Goal: Information Seeking & Learning: Check status

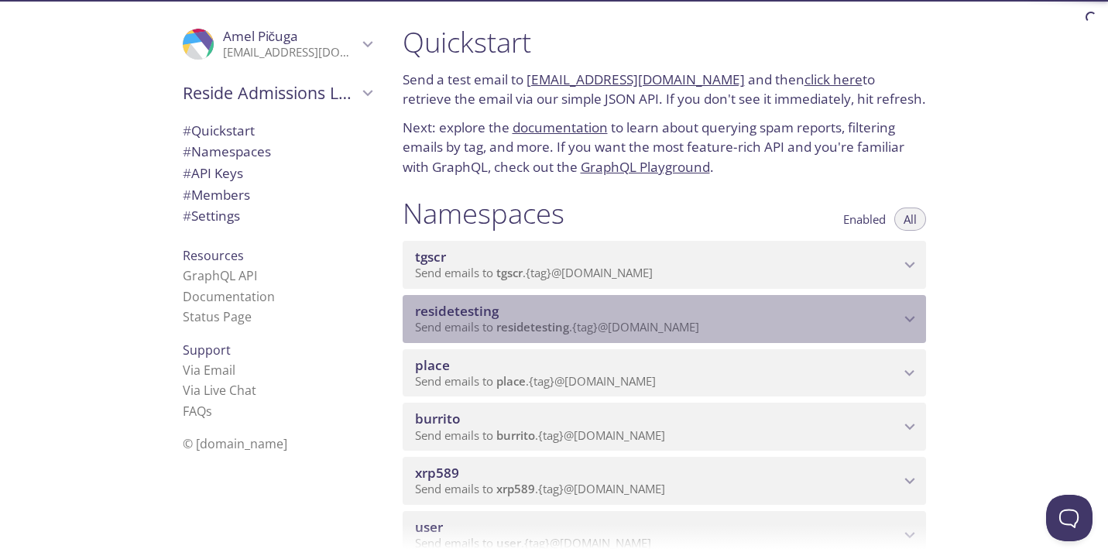
click at [654, 316] on span "residetesting" at bounding box center [657, 311] width 485 height 17
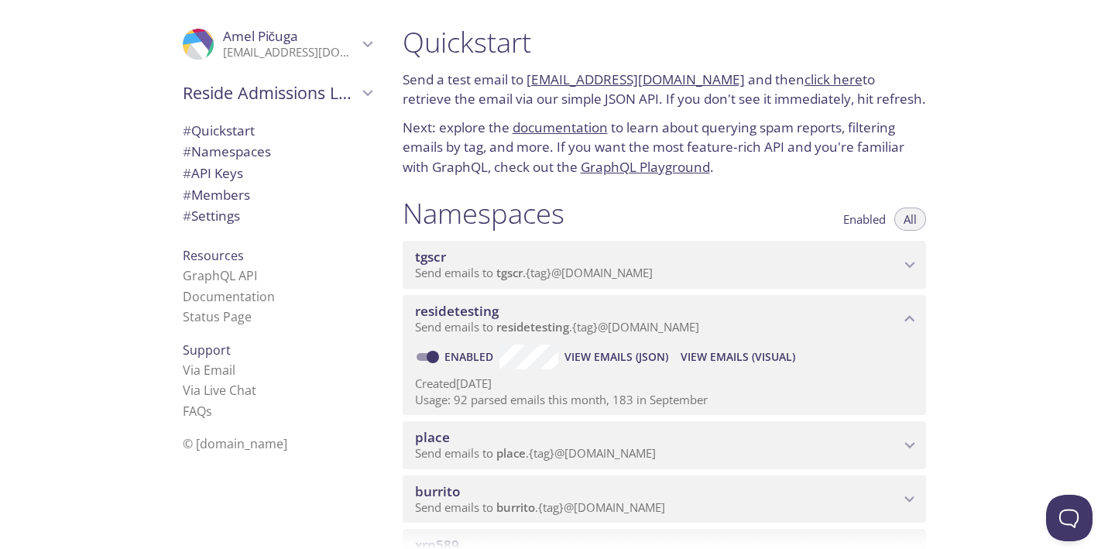
click at [711, 350] on span "View Emails (Visual)" at bounding box center [738, 357] width 115 height 19
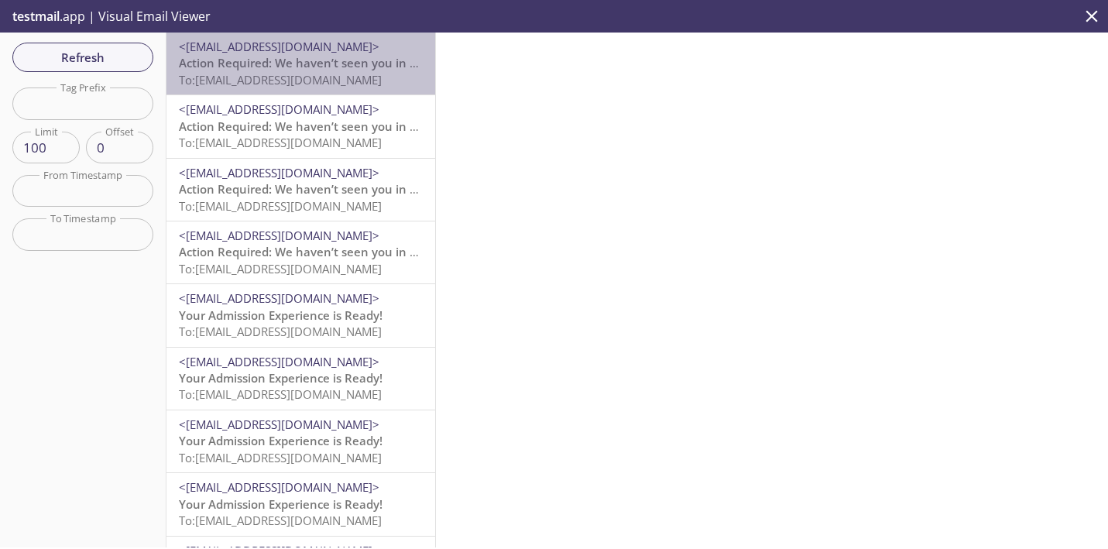
click at [292, 69] on span "Action Required: We haven’t seen you in your Reside account lately!" at bounding box center [370, 62] width 382 height 15
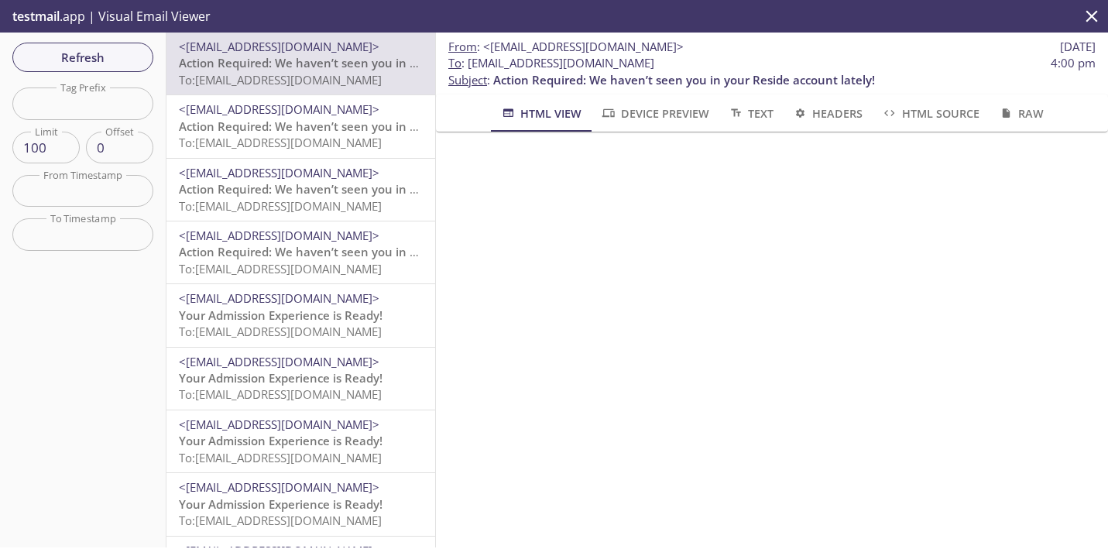
drag, startPoint x: 718, startPoint y: 64, endPoint x: 468, endPoint y: 64, distance: 250.1
click at [468, 64] on span "To : [EMAIL_ADDRESS][DOMAIN_NAME] 4:00 pm" at bounding box center [771, 63] width 647 height 16
copy span "[EMAIL_ADDRESS][DOMAIN_NAME]"
click at [118, 58] on span "Refresh" at bounding box center [83, 57] width 116 height 20
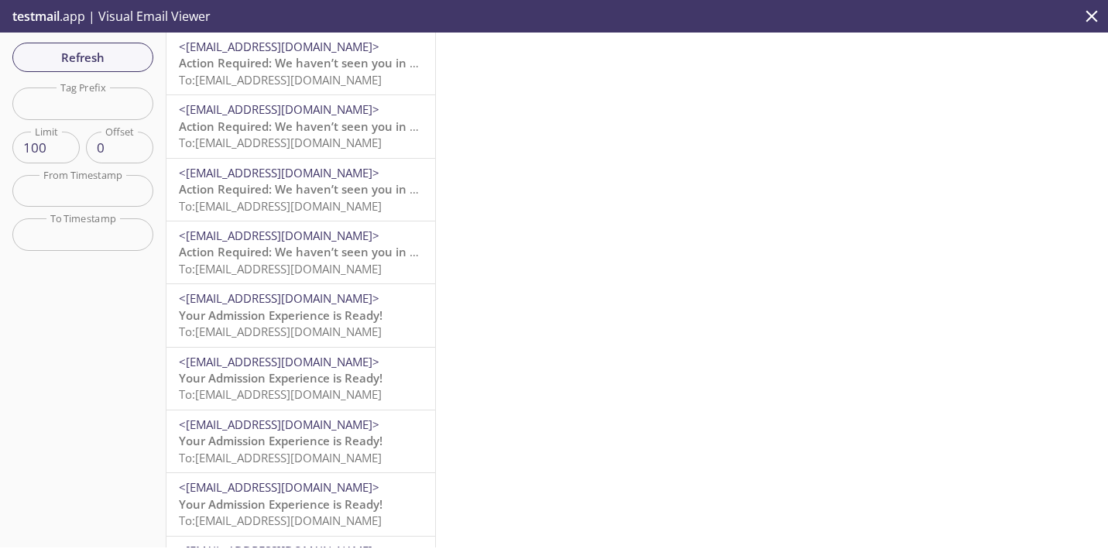
click at [218, 67] on span "Action Required: We haven’t seen you in your Reside account lately!" at bounding box center [370, 62] width 382 height 15
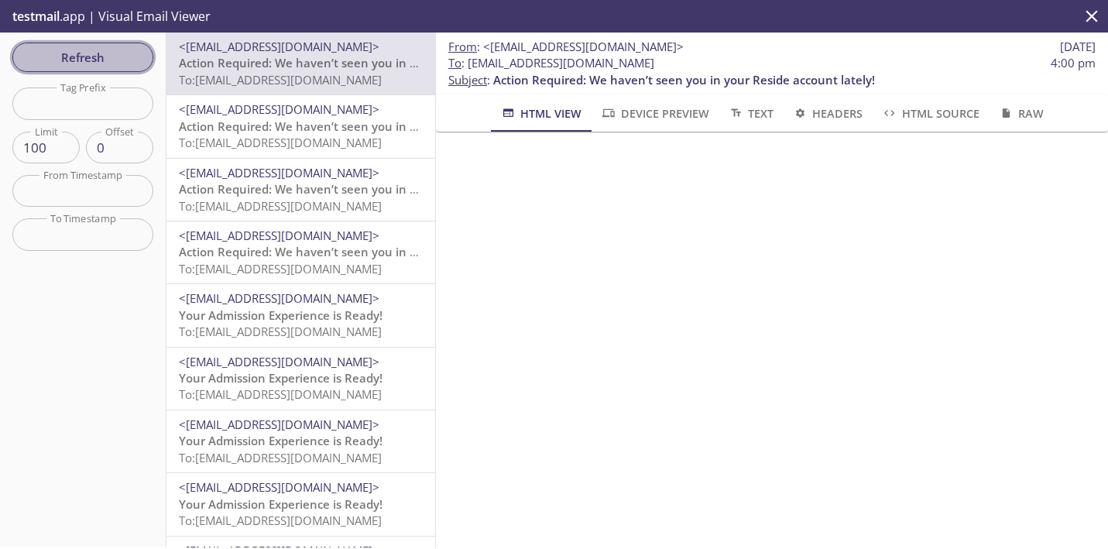
click at [134, 60] on span "Refresh" at bounding box center [83, 57] width 116 height 20
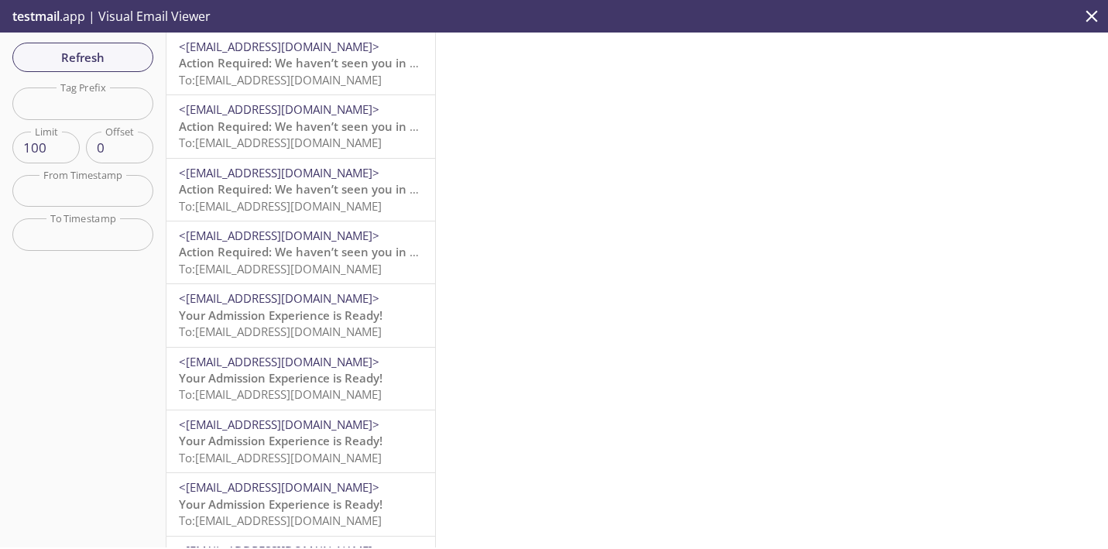
click at [297, 82] on span "To: [EMAIL_ADDRESS][DOMAIN_NAME]" at bounding box center [280, 79] width 203 height 15
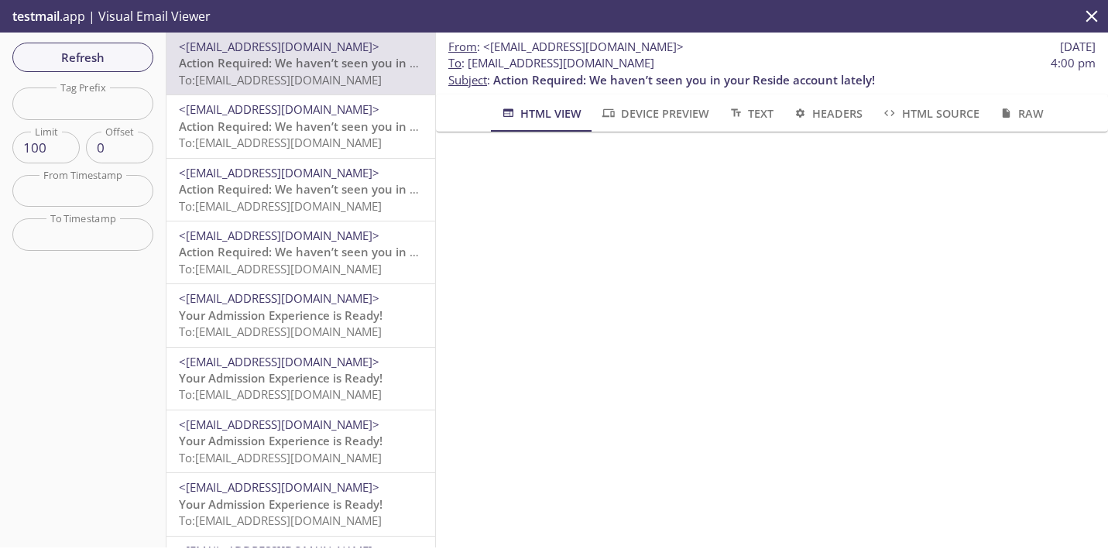
click at [304, 152] on div "<[EMAIL_ADDRESS][DOMAIN_NAME]> Action Required: We haven’t seen you in your Res…" at bounding box center [300, 126] width 269 height 62
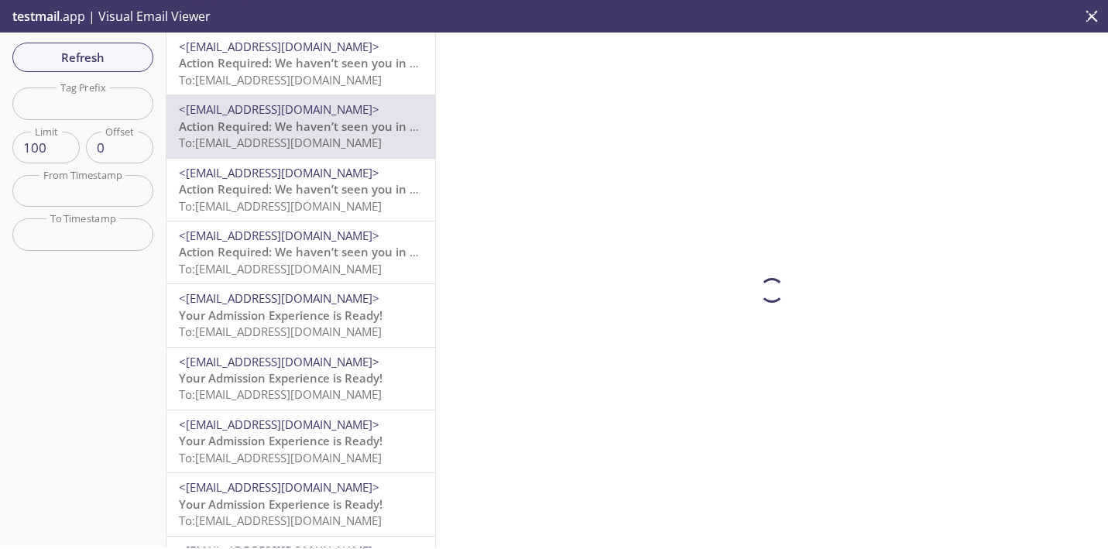
click at [276, 75] on span "To: [EMAIL_ADDRESS][DOMAIN_NAME]" at bounding box center [280, 79] width 203 height 15
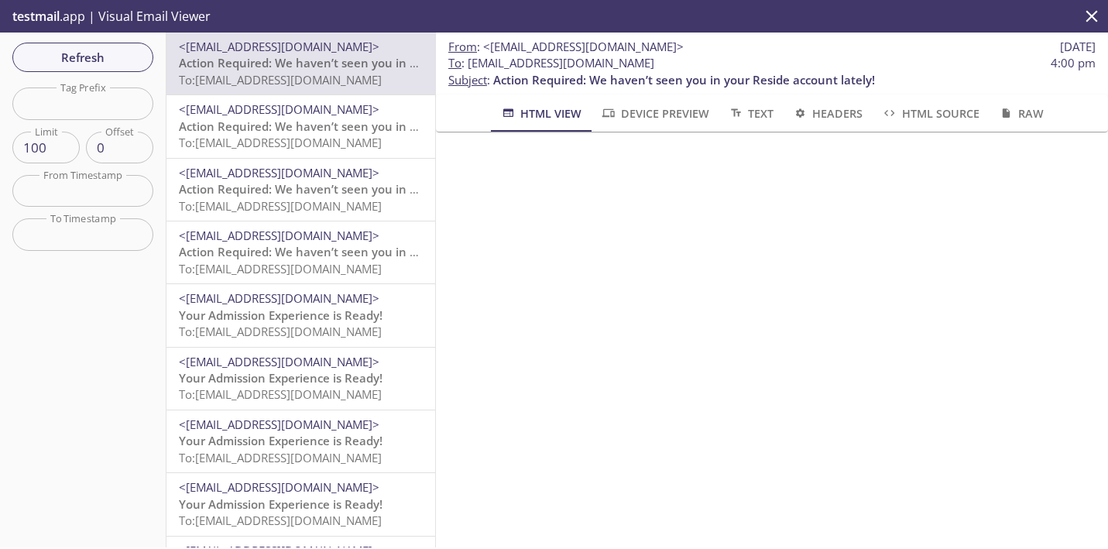
drag, startPoint x: 715, startPoint y: 60, endPoint x: 469, endPoint y: 60, distance: 245.5
click at [469, 60] on span "To : [EMAIL_ADDRESS][DOMAIN_NAME] 4:00 pm" at bounding box center [771, 63] width 647 height 16
copy span "[EMAIL_ADDRESS][DOMAIN_NAME]"
click at [136, 50] on span "Refresh" at bounding box center [83, 57] width 116 height 20
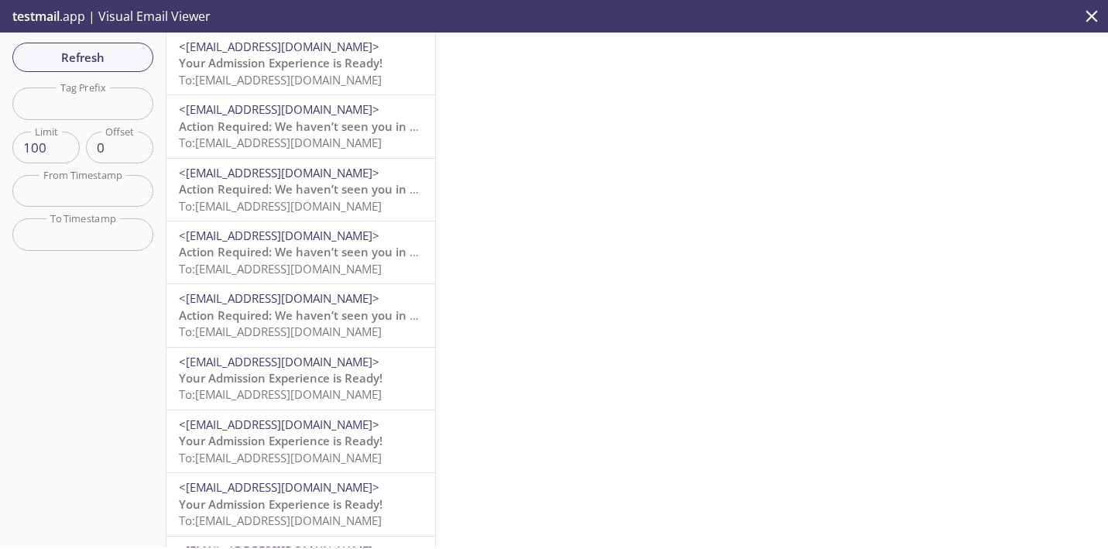
click at [208, 69] on span "Your Admission Experience is Ready!" at bounding box center [281, 62] width 204 height 15
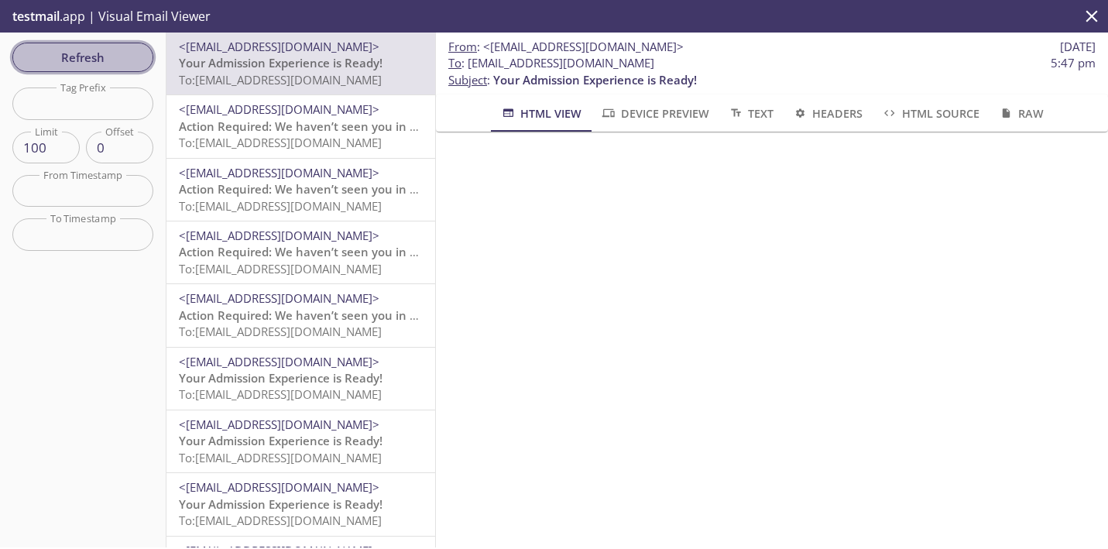
click at [122, 62] on span "Refresh" at bounding box center [83, 57] width 116 height 20
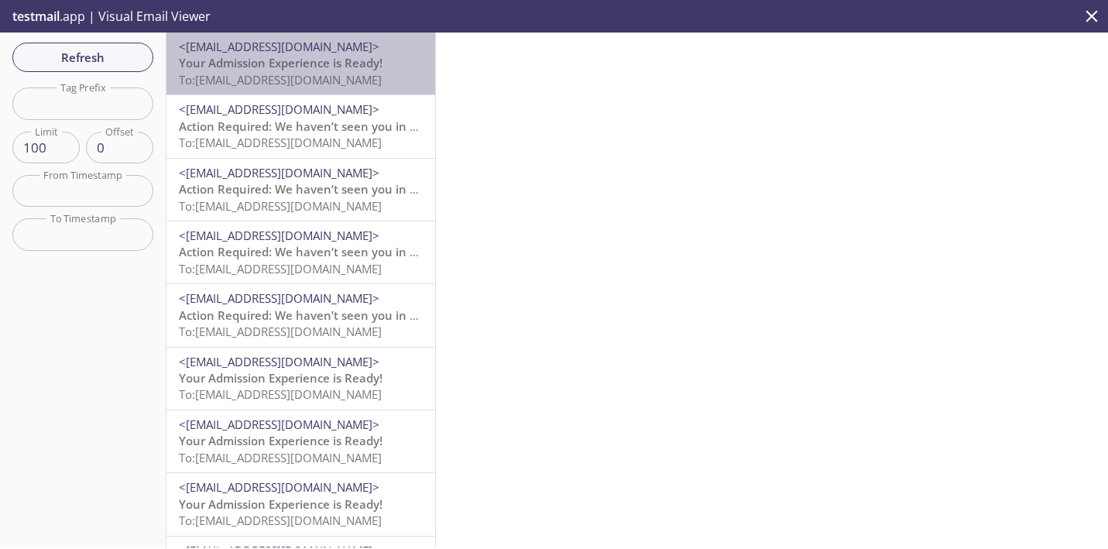
click at [224, 60] on span "Your Admission Experience is Ready!" at bounding box center [281, 62] width 204 height 15
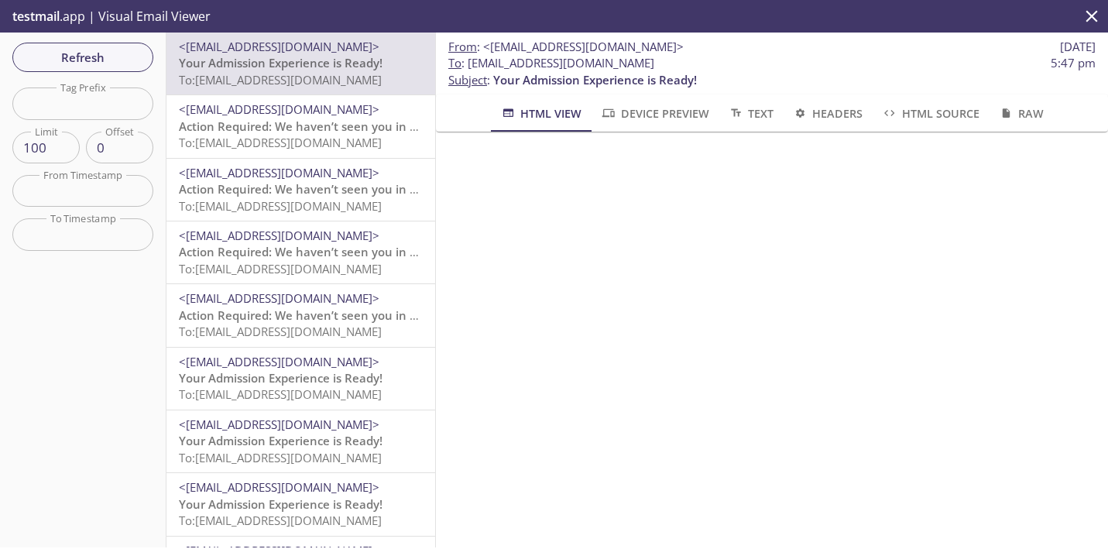
scroll to position [3, 0]
click at [331, 131] on span "Action Required: We haven’t seen you in your Reside account lately!" at bounding box center [370, 125] width 382 height 15
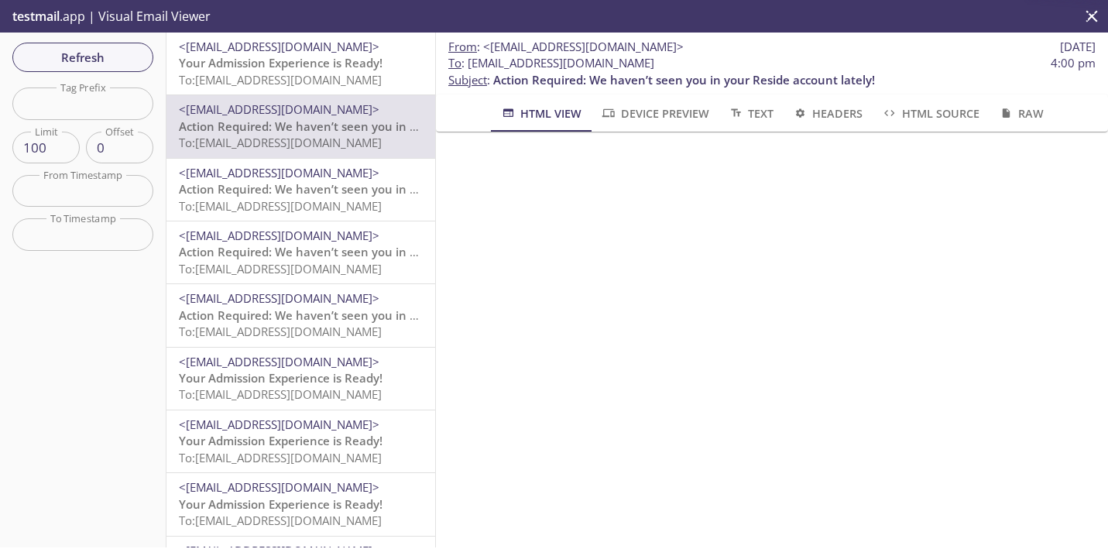
click at [331, 64] on span "Your Admission Experience is Ready!" at bounding box center [281, 62] width 204 height 15
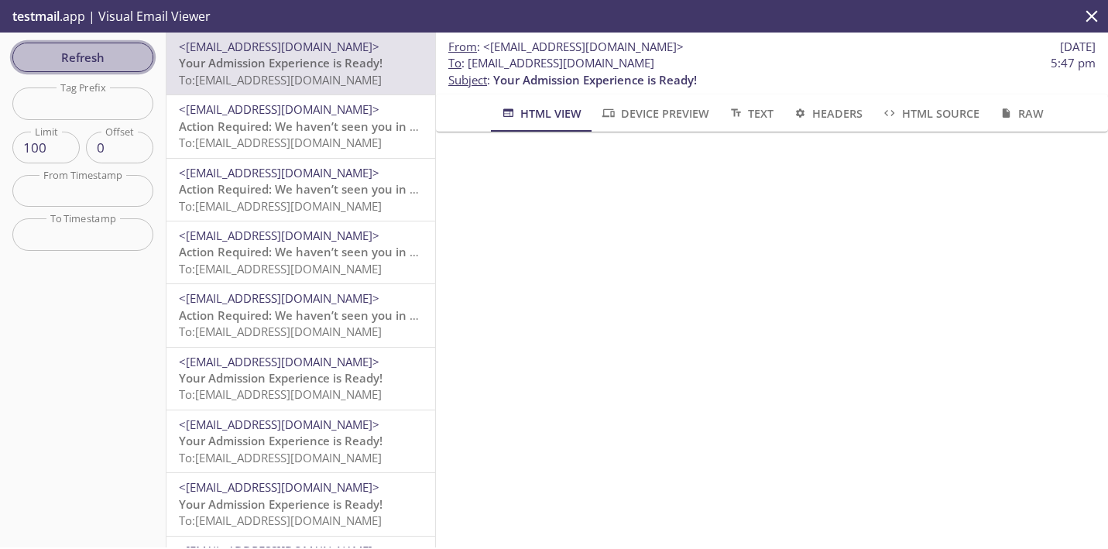
click at [130, 59] on span "Refresh" at bounding box center [83, 57] width 116 height 20
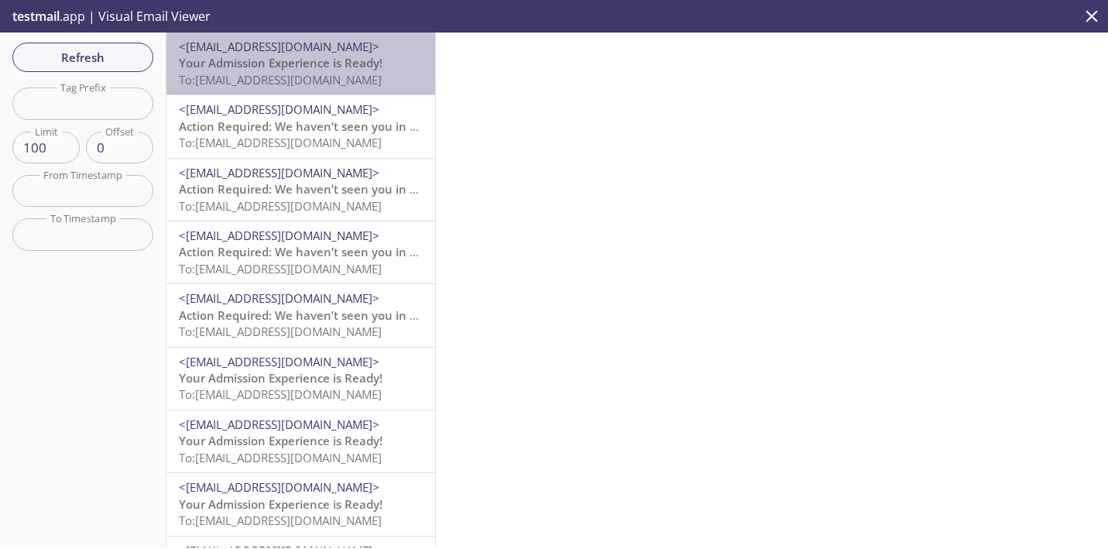
click at [235, 52] on span "<[EMAIL_ADDRESS][DOMAIN_NAME]>" at bounding box center [279, 46] width 201 height 15
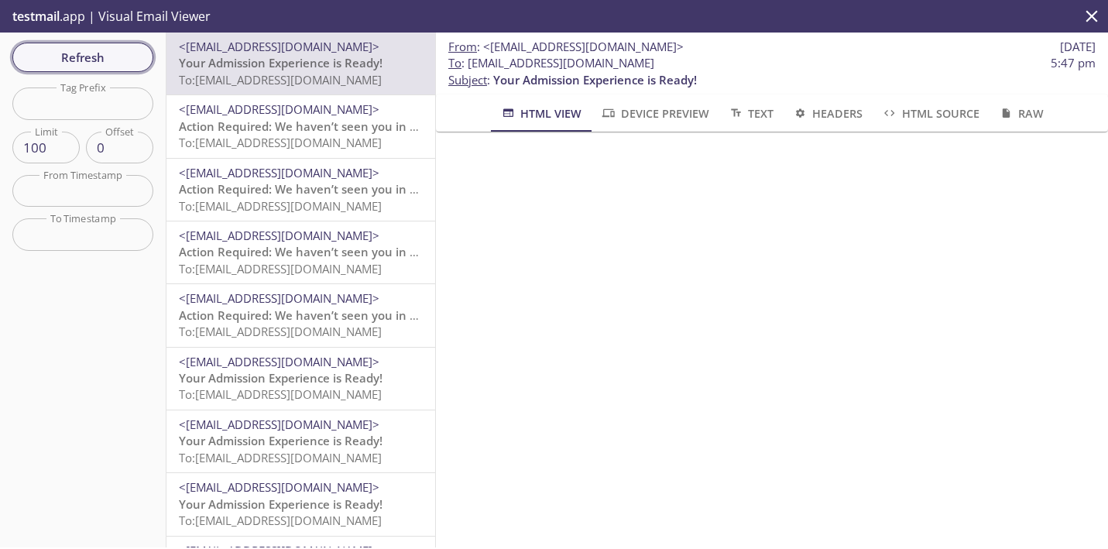
click at [137, 60] on span "Refresh" at bounding box center [83, 57] width 116 height 20
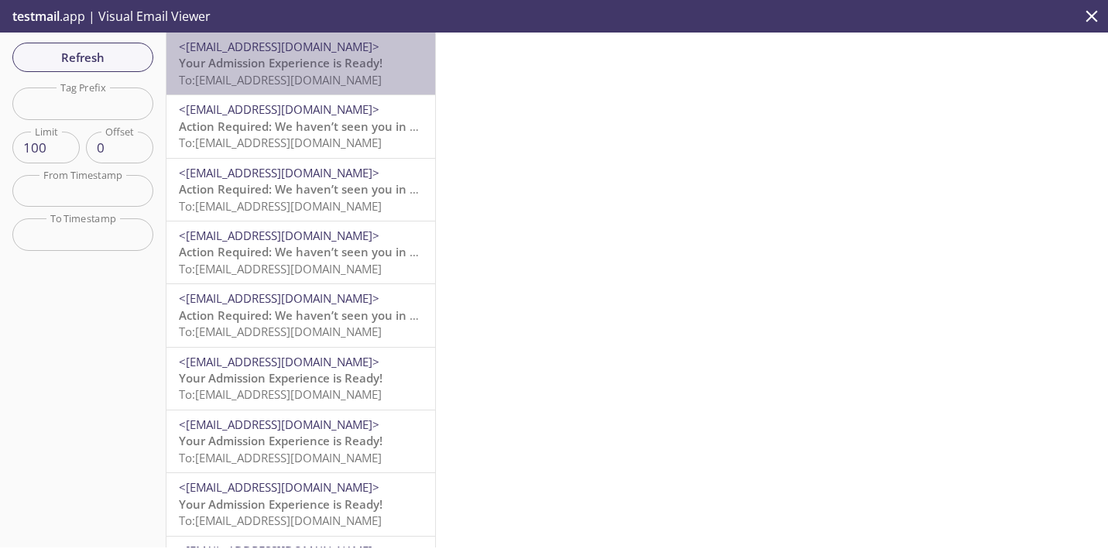
click at [283, 84] on span "To: [EMAIL_ADDRESS][DOMAIN_NAME]" at bounding box center [280, 79] width 203 height 15
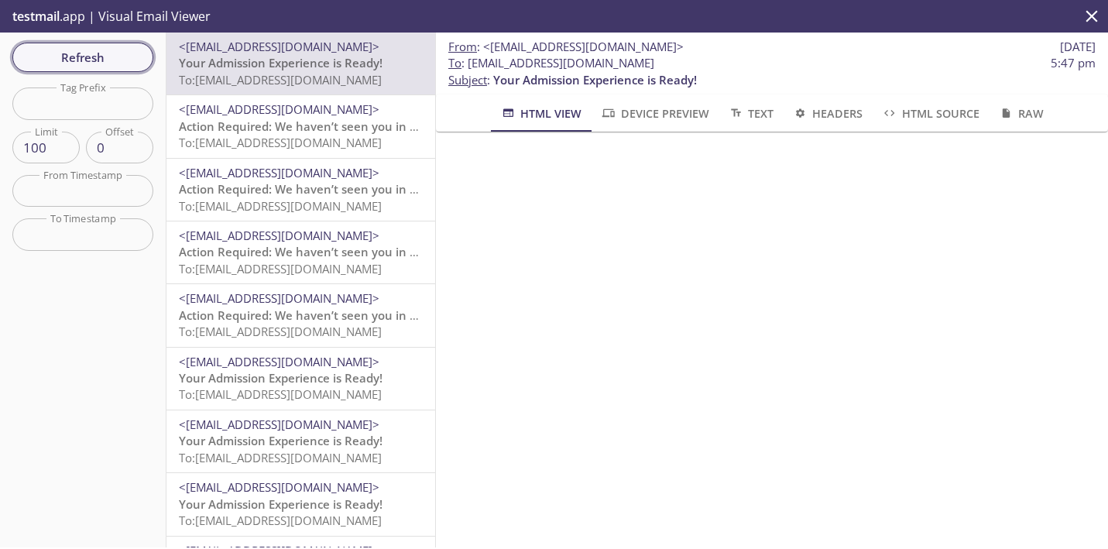
click at [123, 64] on span "Refresh" at bounding box center [83, 57] width 116 height 20
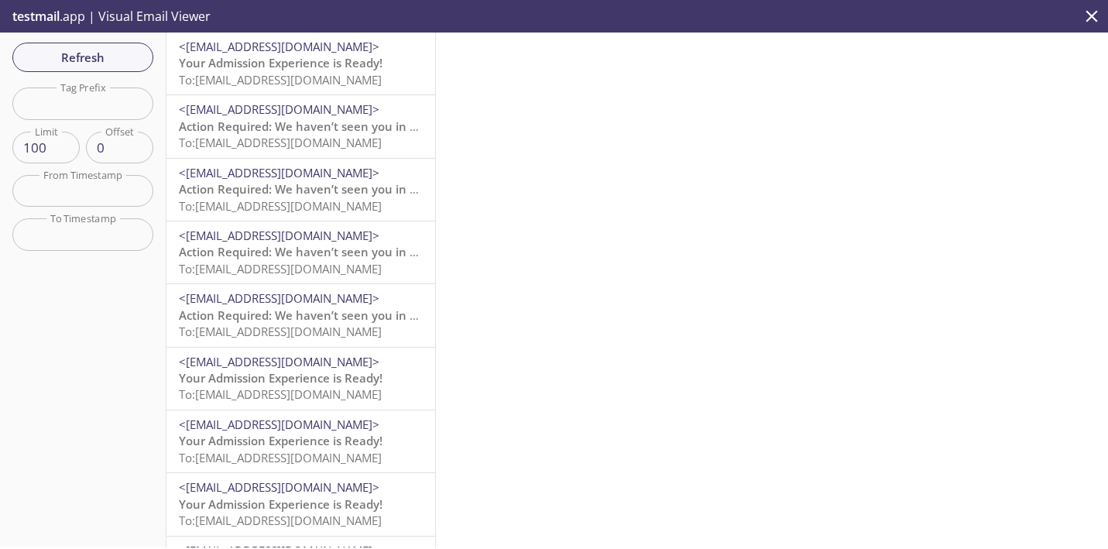
click at [313, 79] on span "To: [EMAIL_ADDRESS][DOMAIN_NAME]" at bounding box center [280, 79] width 203 height 15
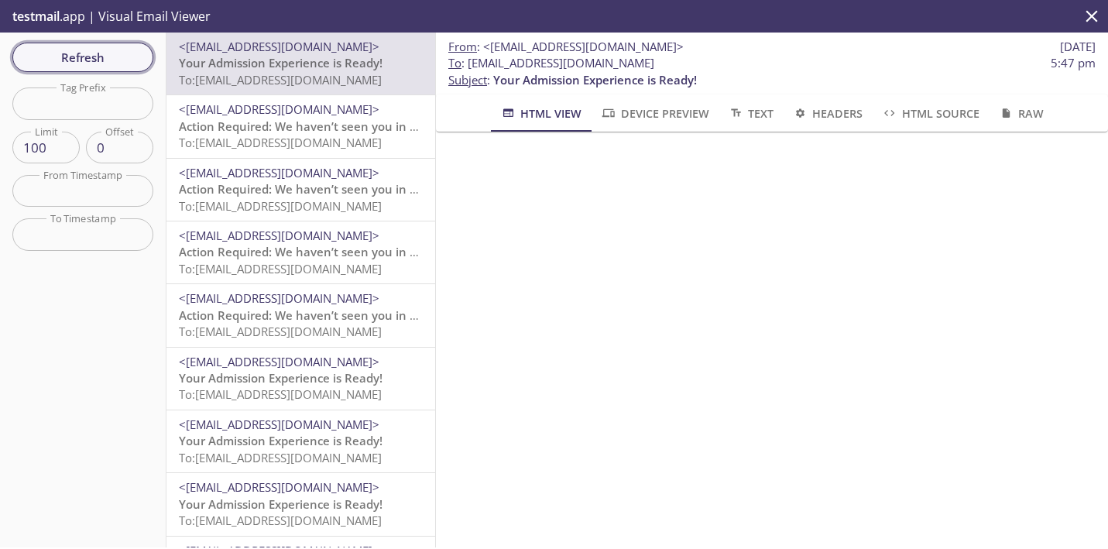
click at [112, 50] on span "Refresh" at bounding box center [83, 57] width 116 height 20
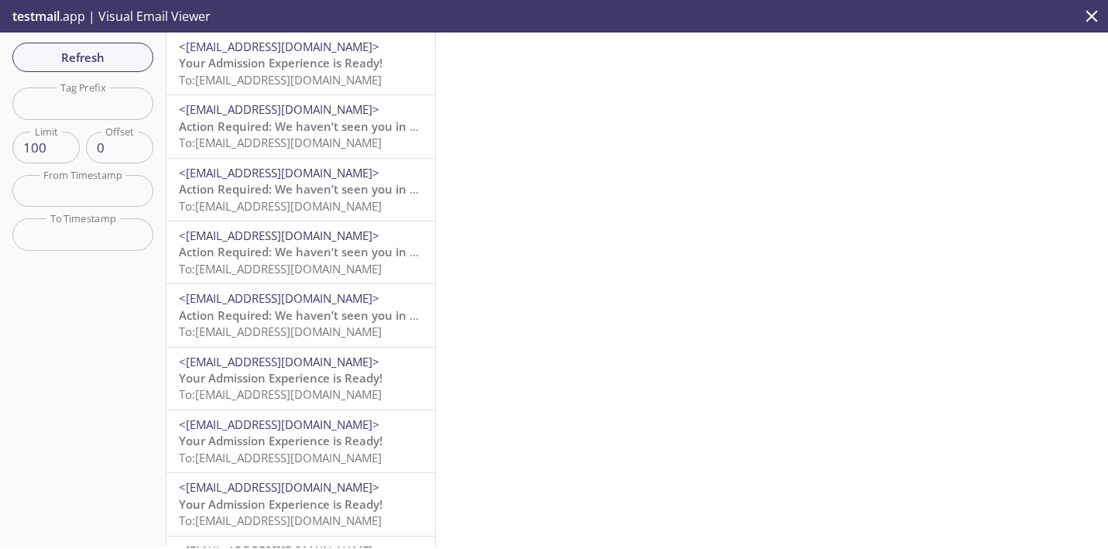
click at [260, 78] on span "To: [EMAIL_ADDRESS][DOMAIN_NAME]" at bounding box center [280, 79] width 203 height 15
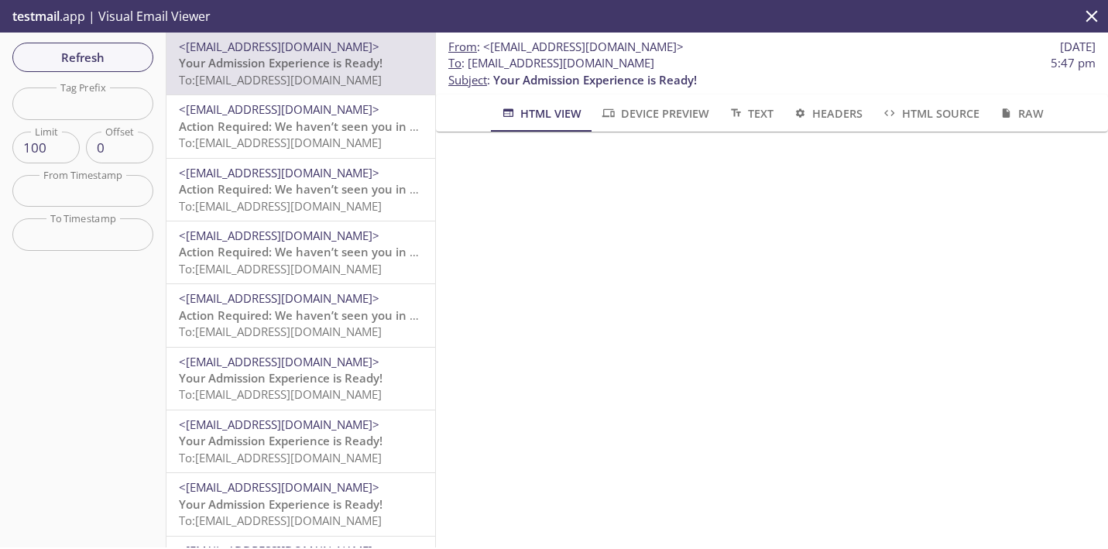
click at [260, 122] on span "Action Required: We haven’t seen you in your Reside account lately!" at bounding box center [370, 125] width 382 height 15
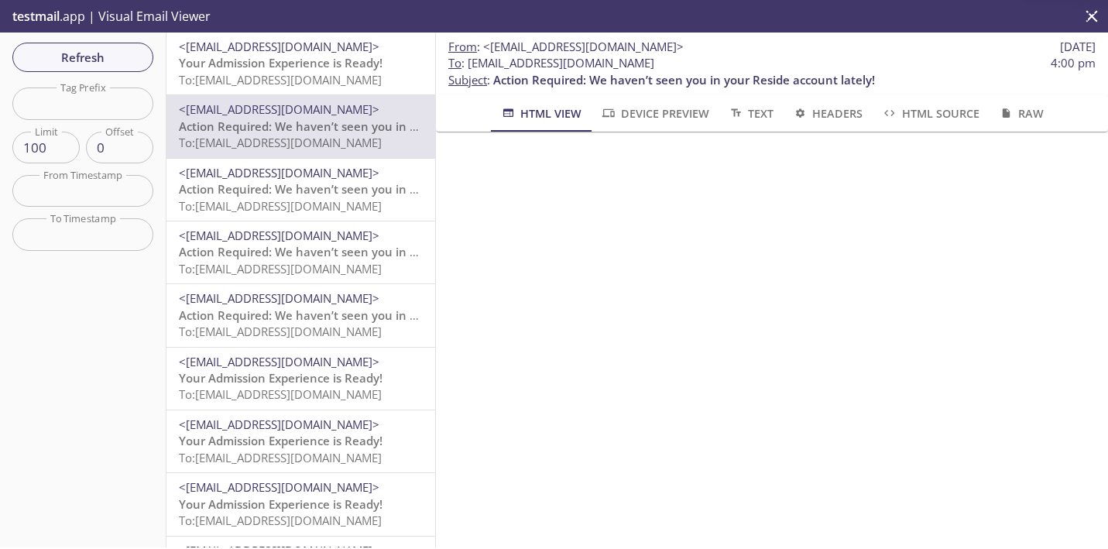
click at [261, 91] on div "<[EMAIL_ADDRESS][DOMAIN_NAME]> Your Admission Experience is Ready! To: [EMAIL_A…" at bounding box center [300, 64] width 269 height 62
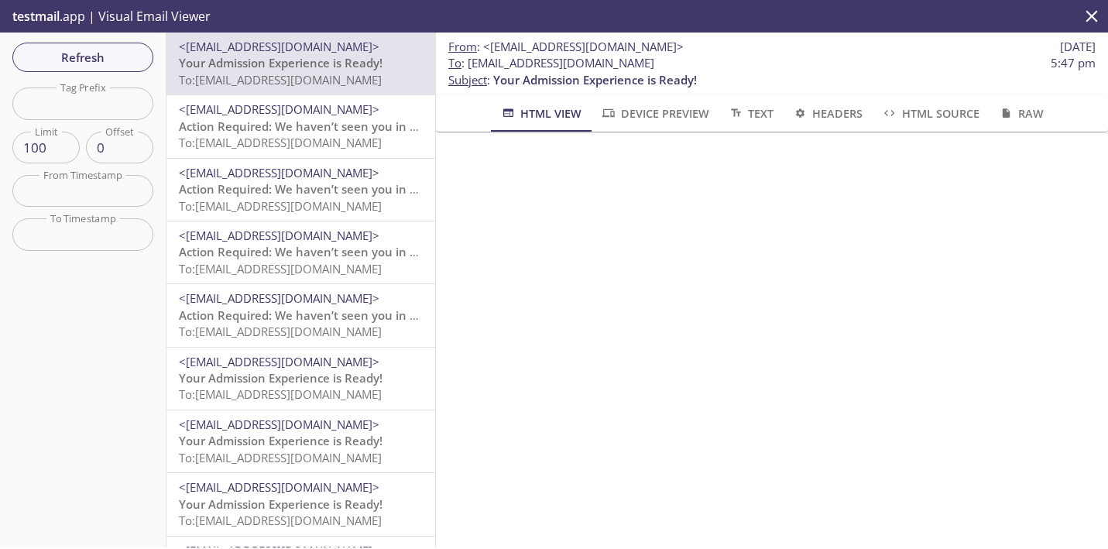
click at [249, 136] on span "To: [EMAIL_ADDRESS][DOMAIN_NAME]" at bounding box center [280, 142] width 203 height 15
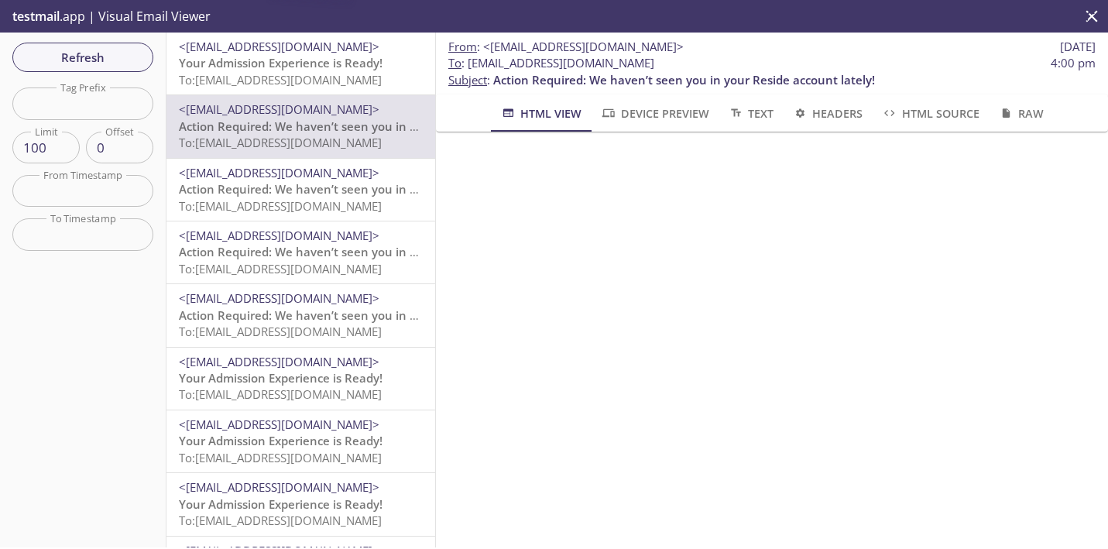
click at [249, 190] on span "Action Required: We haven’t seen you in your Reside account lately!" at bounding box center [370, 188] width 382 height 15
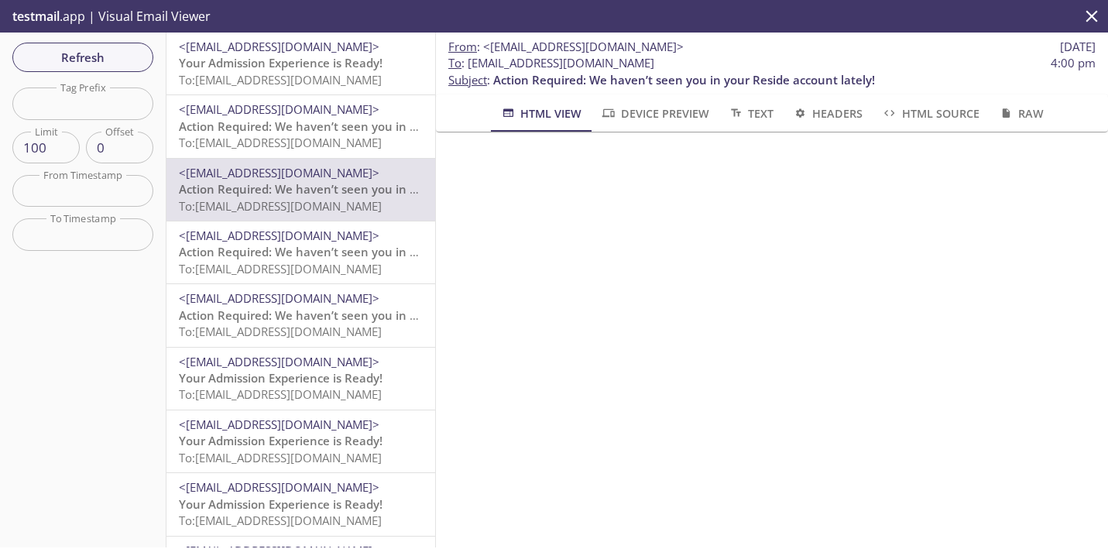
click at [264, 77] on span "To: [EMAIL_ADDRESS][DOMAIN_NAME]" at bounding box center [280, 79] width 203 height 15
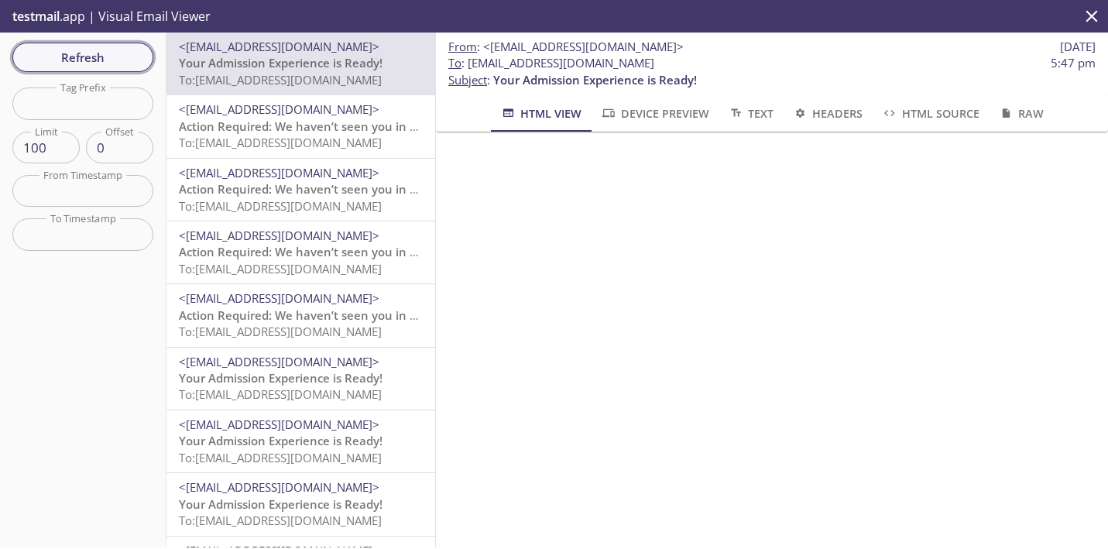
click at [135, 57] on span "Refresh" at bounding box center [83, 57] width 116 height 20
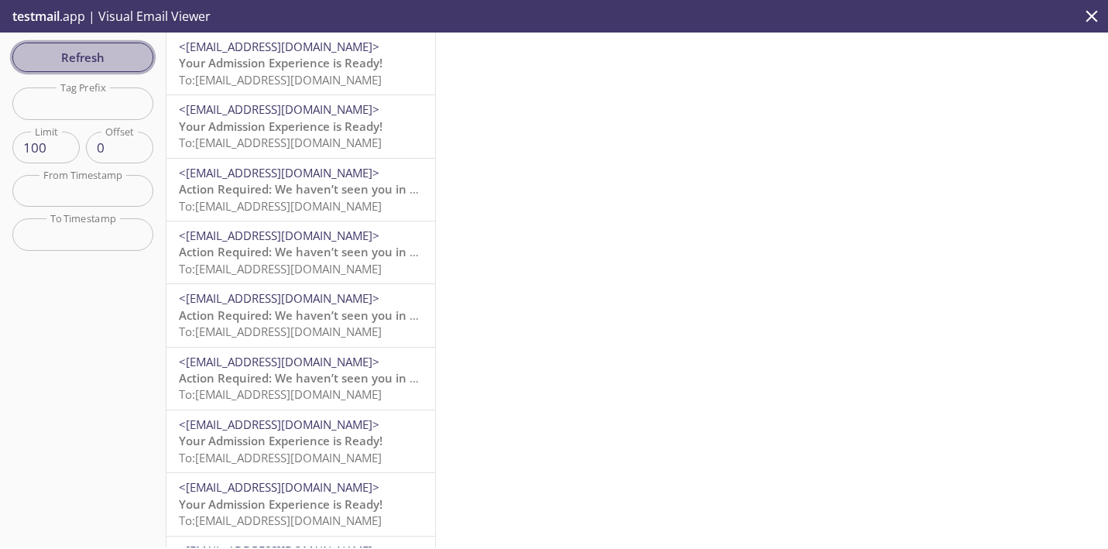
click at [139, 58] on span "Refresh" at bounding box center [83, 57] width 116 height 20
click at [140, 64] on span "Refresh" at bounding box center [83, 57] width 116 height 20
